Goal: Find contact information: Find contact information

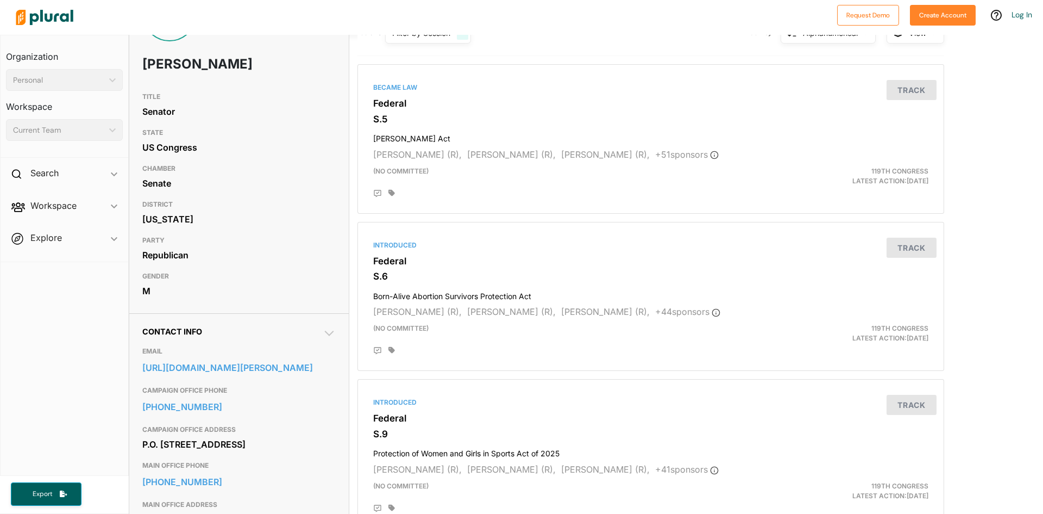
scroll to position [272, 0]
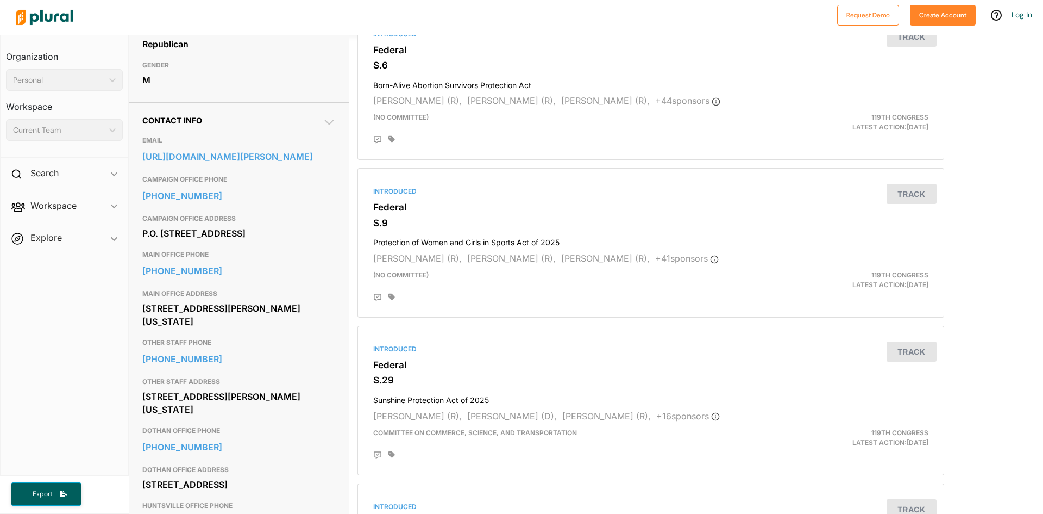
drag, startPoint x: 255, startPoint y: 348, endPoint x: 143, endPoint y: 323, distance: 114.3
click at [143, 323] on div "MAIN OFFICE ADDRESS 455 Russell Senate Office Building Washington, DC 20510" at bounding box center [238, 308] width 193 height 49
copy div "MAIN OFFICE ADDRESS 455 Russell Senate Office Building Washington, DC 20510"
drag, startPoint x: 272, startPoint y: 352, endPoint x: 259, endPoint y: 354, distance: 13.3
click at [272, 329] on div "455 Russell Senate Office Building Washington, DC 20510" at bounding box center [238, 314] width 193 height 29
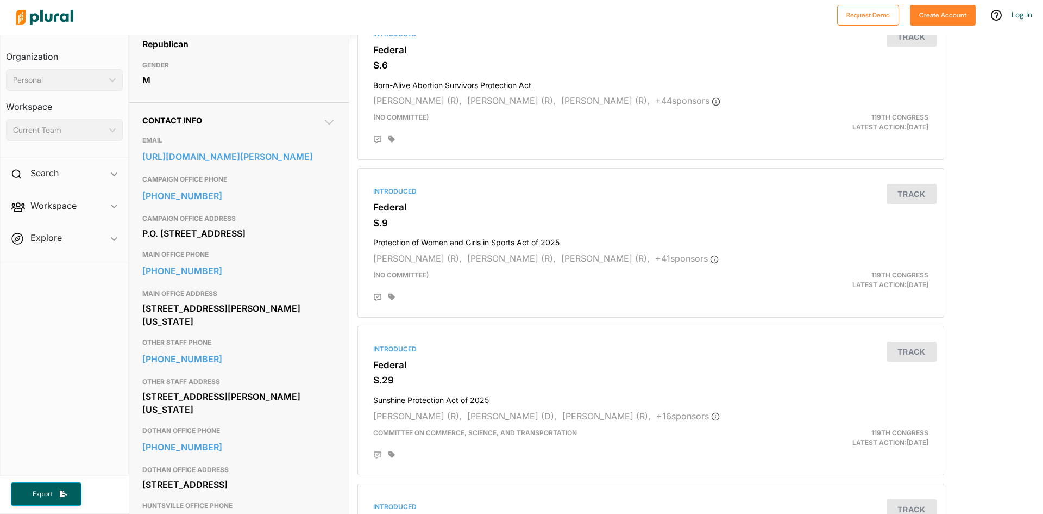
click at [247, 329] on div "455 Russell Senate Office Building Washington, DC 20510" at bounding box center [238, 314] width 193 height 29
drag, startPoint x: 245, startPoint y: 347, endPoint x: 135, endPoint y: 316, distance: 113.5
click at [135, 316] on div "Contact Info EMAIL https://www.tuberville.senate.gov/contact-old/contact-form/ …" at bounding box center [239, 479] width 220 height 755
copy div "MAIN OFFICE ADDRESS 455 Russell Senate Office Building Washington, DC 20510"
click at [306, 261] on h3 "MAIN OFFICE PHONE" at bounding box center [238, 254] width 193 height 13
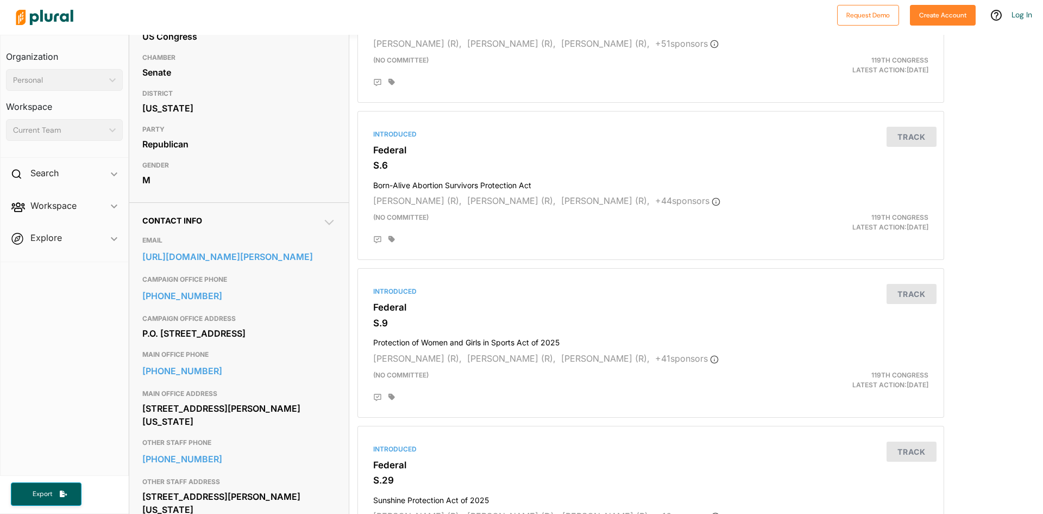
scroll to position [217, 0]
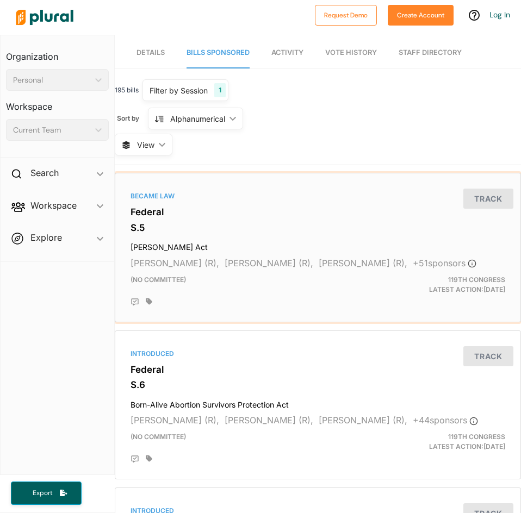
drag, startPoint x: 377, startPoint y: 200, endPoint x: 460, endPoint y: 43, distance: 177.5
click at [377, 200] on div "Became Law" at bounding box center [317, 196] width 374 height 10
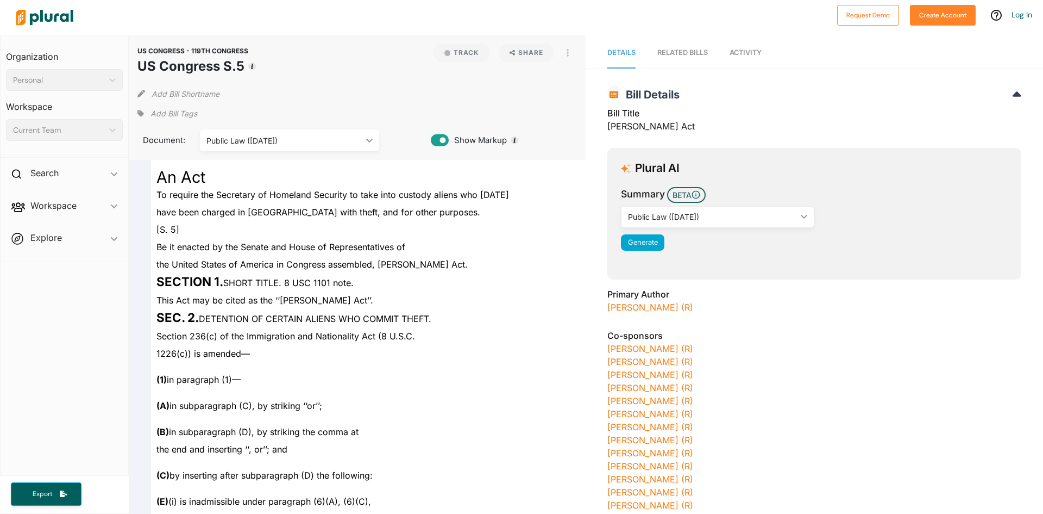
click at [622, 312] on div "[PERSON_NAME] (R)" at bounding box center [815, 306] width 414 height 13
click at [625, 305] on link "[PERSON_NAME] (R)" at bounding box center [651, 307] width 86 height 11
